Goal: Transaction & Acquisition: Purchase product/service

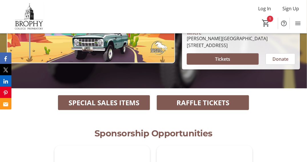
scroll to position [103, 0]
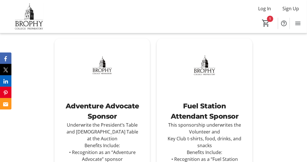
click at [230, 117] on div "Fuel Station Attendant Sponsor" at bounding box center [204, 111] width 77 height 21
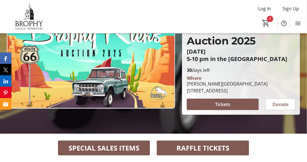
scroll to position [34, 0]
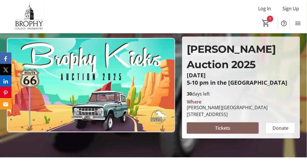
click at [226, 127] on span "Tickets" at bounding box center [222, 128] width 15 height 7
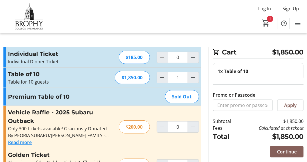
click at [295, 153] on span "Continue" at bounding box center [287, 151] width 20 height 7
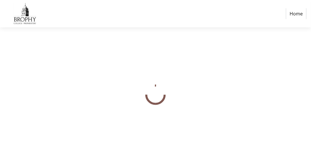
select select "US"
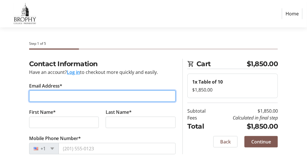
click at [94, 98] on input "Email Address*" at bounding box center [102, 95] width 147 height 11
type input "[EMAIL_ADDRESS][DOMAIN_NAME]"
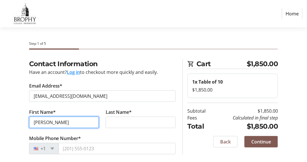
type input "[PERSON_NAME]"
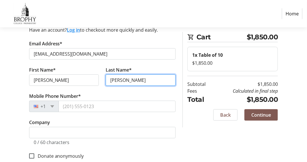
scroll to position [42, 0]
type input "[PERSON_NAME]"
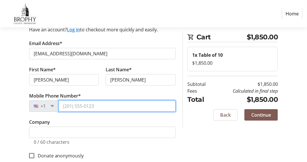
click at [134, 105] on input "Mobile Phone Number*" at bounding box center [116, 105] width 117 height 11
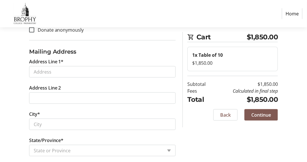
scroll to position [173, 0]
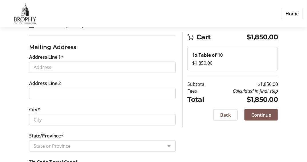
type input "[PHONE_NUMBER]"
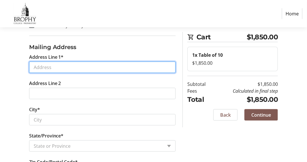
click at [79, 65] on input "Address Line 1*" at bounding box center [102, 67] width 147 height 11
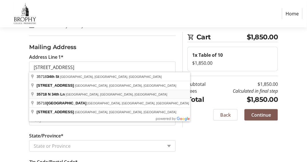
type input "[STREET_ADDRESS]"
type input "Phoenix"
select select "AZ"
type input "85086"
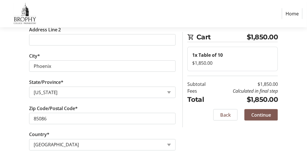
scroll to position [226, 0]
click at [269, 114] on span "Continue" at bounding box center [261, 115] width 20 height 7
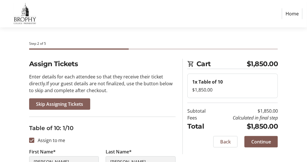
click at [71, 106] on span "Skip Assigning Tickets" at bounding box center [59, 104] width 47 height 7
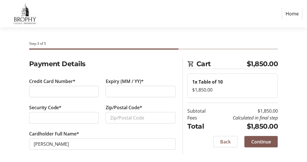
scroll to position [1, 0]
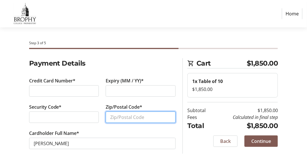
click at [120, 118] on input "Zip/Postal Code*" at bounding box center [141, 117] width 70 height 11
type input "85086"
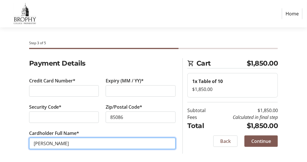
click at [97, 145] on input "[PERSON_NAME]" at bounding box center [102, 143] width 147 height 11
click at [43, 142] on input "[PERSON_NAME]" at bounding box center [102, 143] width 147 height 11
type input "[PERSON_NAME]"
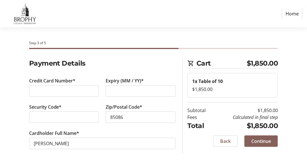
click at [264, 143] on span "Continue" at bounding box center [261, 141] width 20 height 7
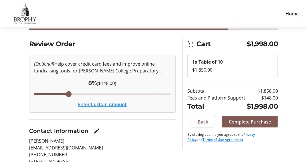
scroll to position [21, 0]
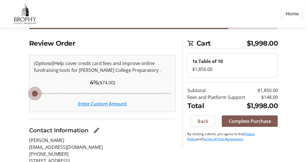
drag, startPoint x: 69, startPoint y: 91, endPoint x: 8, endPoint y: 96, distance: 61.5
type input "4"
click at [28, 96] on input "Cover fees percentage" at bounding box center [102, 93] width 149 height 13
drag, startPoint x: 35, startPoint y: 93, endPoint x: 22, endPoint y: 93, distance: 13.4
click at [28, 93] on input "Cover fees percentage" at bounding box center [102, 93] width 149 height 13
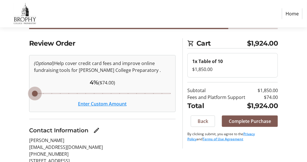
drag, startPoint x: 35, startPoint y: 94, endPoint x: 25, endPoint y: 94, distance: 10.0
click at [28, 94] on input "Cover fees percentage" at bounding box center [102, 93] width 149 height 13
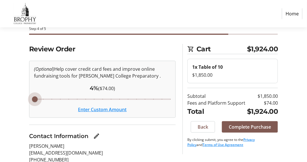
scroll to position [14, 0]
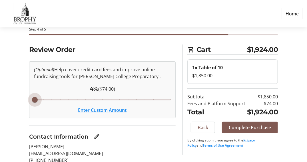
click at [103, 110] on button "Enter Custom Amount" at bounding box center [102, 110] width 48 height 7
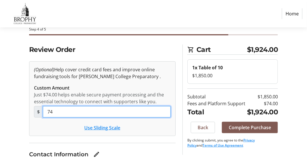
click at [103, 110] on input "74" at bounding box center [107, 111] width 128 height 11
type input "7"
type input "0"
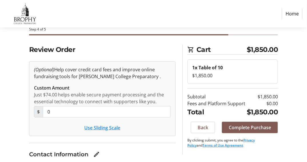
click at [170, 125] on div "Use Sliding Scale" at bounding box center [102, 127] width 137 height 7
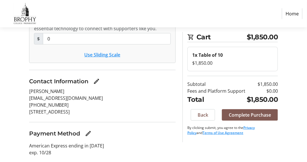
scroll to position [101, 0]
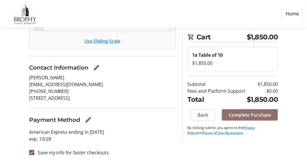
click at [265, 114] on span "Complete Purchase" at bounding box center [249, 115] width 42 height 7
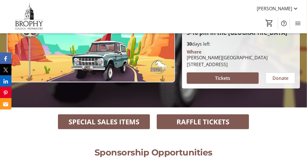
scroll to position [86, 0]
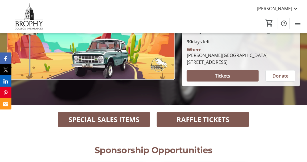
click at [242, 74] on span at bounding box center [223, 76] width 72 height 14
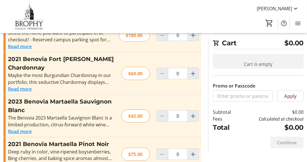
scroll to position [198, 0]
click at [194, 70] on mat-icon "Increment by one" at bounding box center [193, 73] width 7 height 7
type input "1"
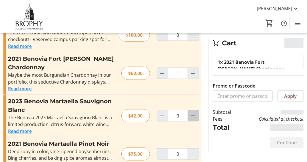
click at [194, 112] on mat-icon "Increment by one" at bounding box center [193, 115] width 7 height 7
type input "1"
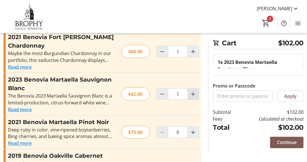
scroll to position [221, 0]
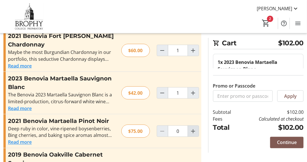
click at [194, 128] on mat-icon "Increment by one" at bounding box center [193, 131] width 7 height 7
type input "2"
click at [282, 141] on span "Continue" at bounding box center [287, 142] width 20 height 7
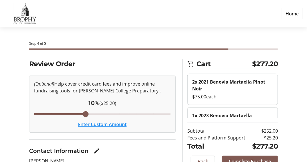
click at [104, 124] on button "Enter Custom Amount" at bounding box center [102, 124] width 48 height 7
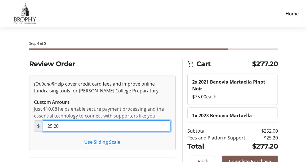
click at [104, 124] on input "25.20" at bounding box center [107, 125] width 128 height 11
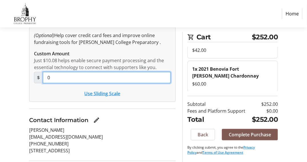
scroll to position [87, 0]
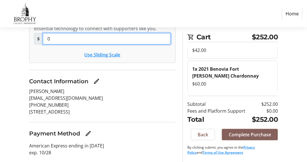
type input "0"
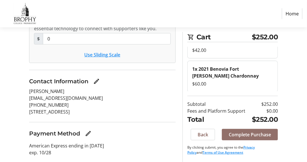
click at [250, 136] on span "Complete Purchase" at bounding box center [249, 134] width 42 height 7
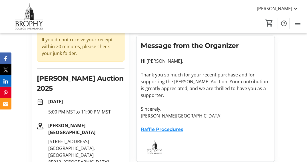
scroll to position [106, 0]
